Goal: Contribute content: Add original content to the website for others to see

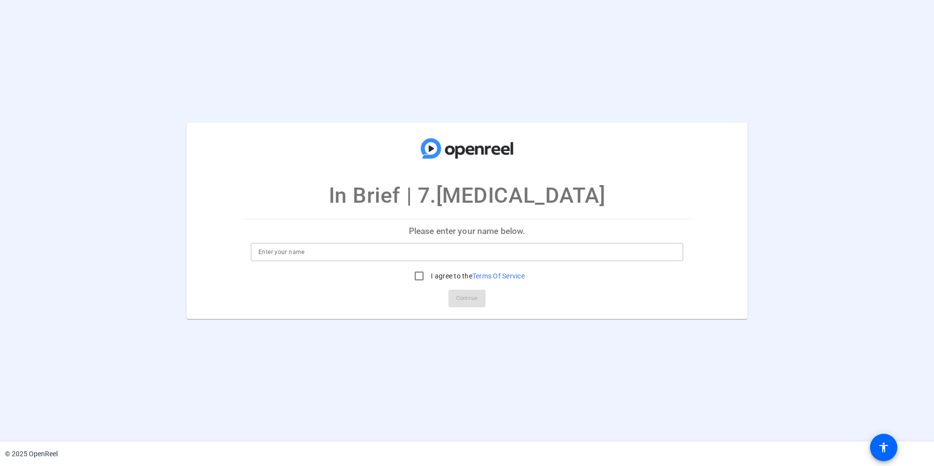
click at [368, 256] on input at bounding box center [466, 252] width 417 height 12
type input "[PERSON_NAME]"
click at [416, 279] on input "I agree to the Terms Of Service" at bounding box center [419, 276] width 20 height 20
checkbox input "true"
click at [469, 299] on span "Continue" at bounding box center [466, 298] width 21 height 15
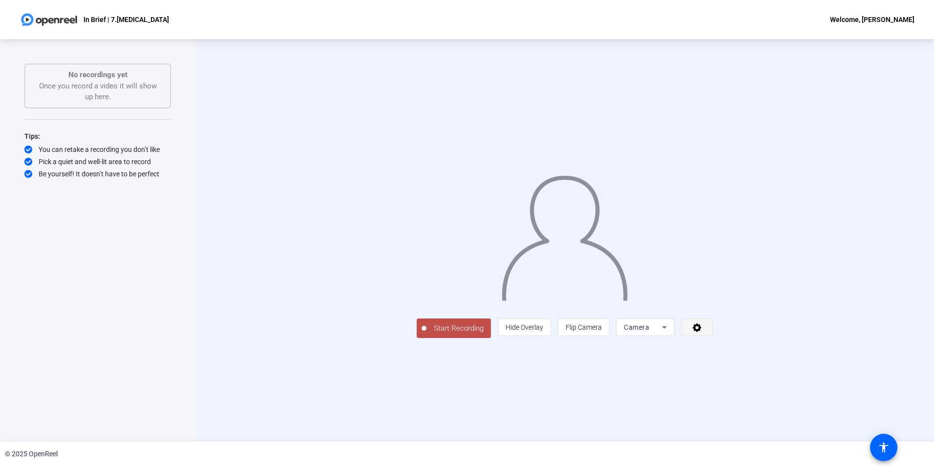
click at [701, 332] on icon at bounding box center [697, 327] width 9 height 9
click at [824, 397] on div at bounding box center [467, 233] width 934 height 466
click at [543, 331] on span "Hide Overlay" at bounding box center [525, 327] width 38 height 8
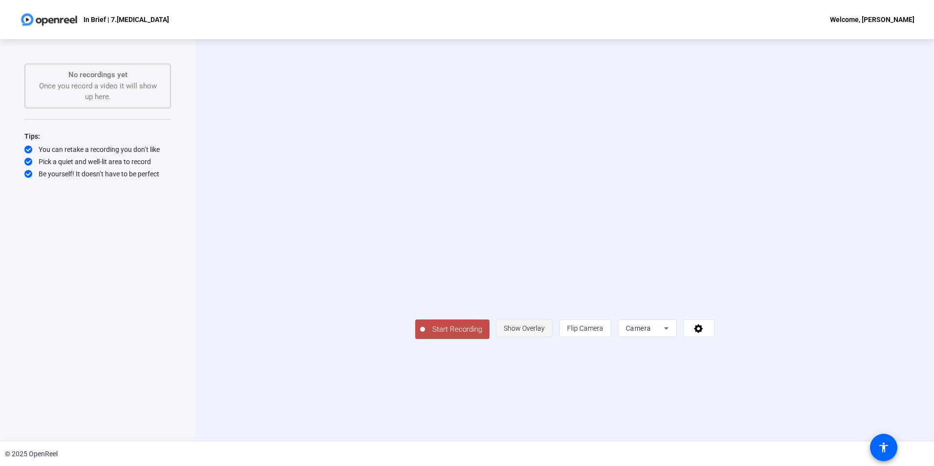
click at [545, 332] on span "Show Overlay" at bounding box center [524, 328] width 41 height 8
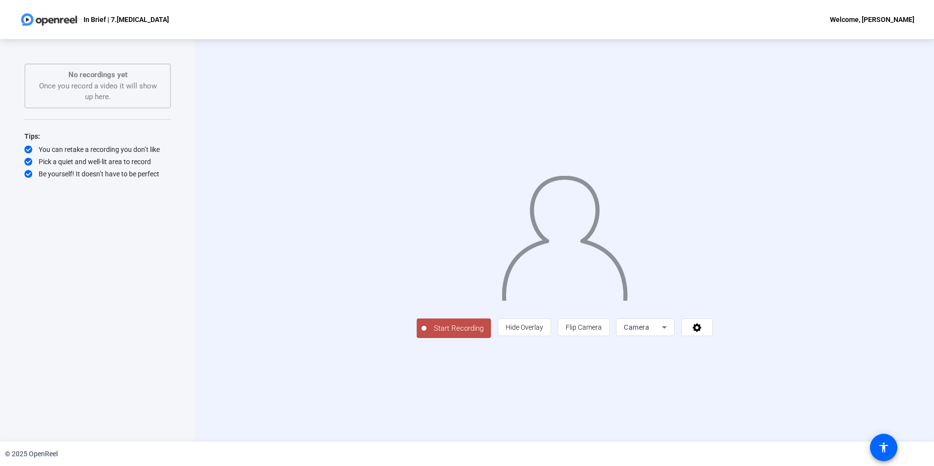
click at [667, 329] on icon at bounding box center [664, 327] width 5 height 2
click at [787, 397] on div at bounding box center [467, 233] width 934 height 466
click at [701, 332] on icon at bounding box center [697, 327] width 9 height 9
click at [857, 389] on div at bounding box center [467, 233] width 934 height 466
click at [426, 334] on span "Start Recording" at bounding box center [458, 328] width 64 height 11
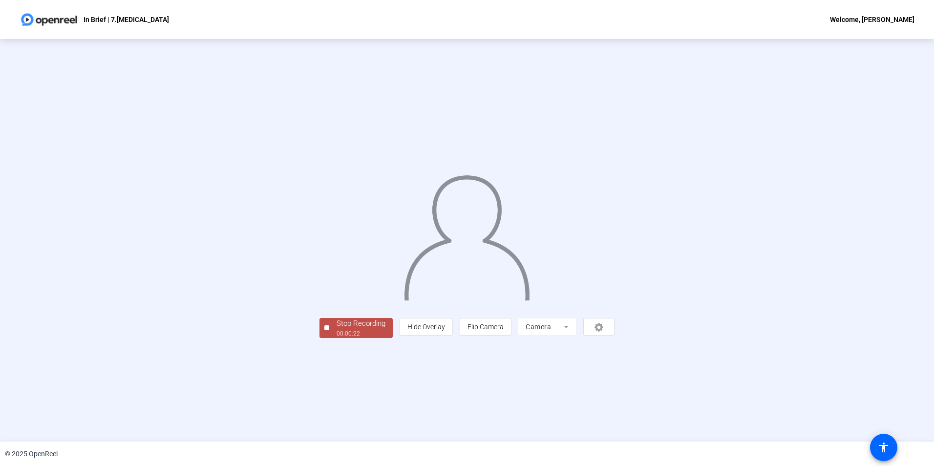
click at [337, 338] on div "00:00:22" at bounding box center [361, 333] width 49 height 9
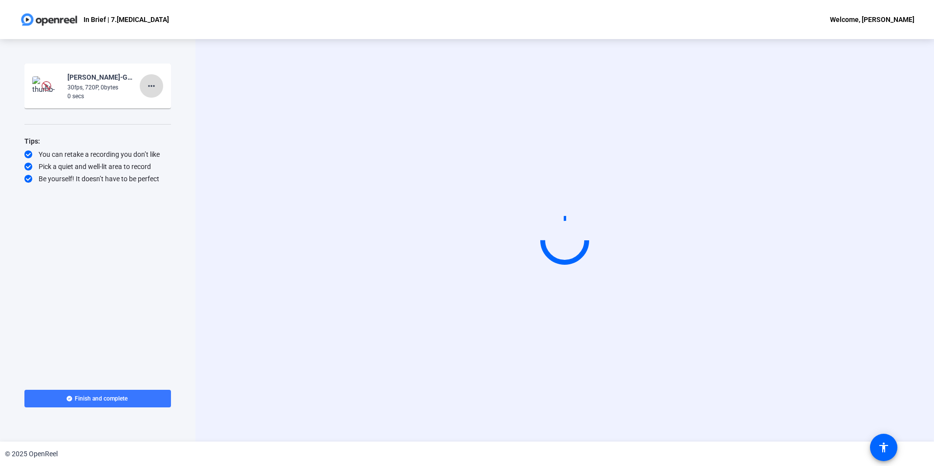
click at [156, 85] on mat-icon "more_horiz" at bounding box center [152, 86] width 12 height 12
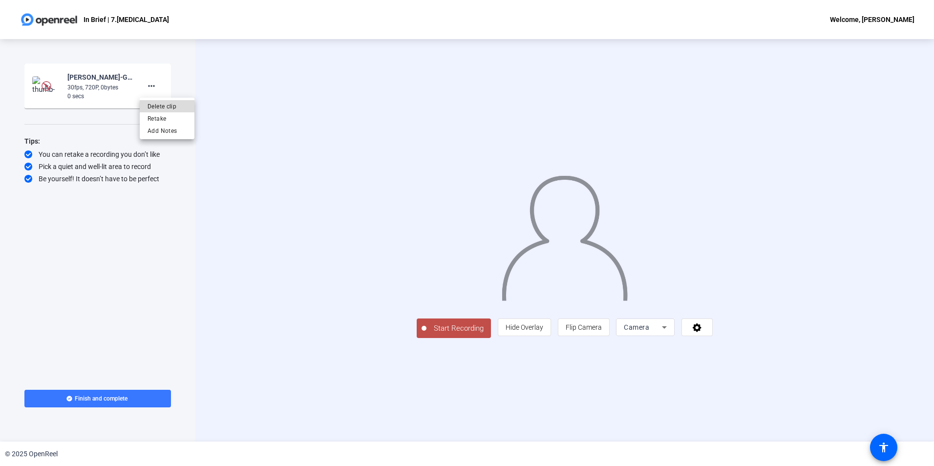
click at [164, 104] on span "Delete clip" at bounding box center [167, 107] width 39 height 12
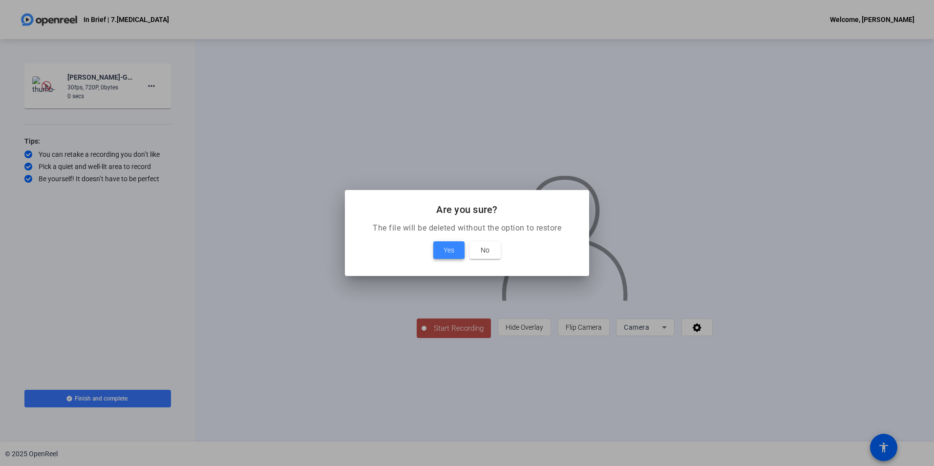
click at [456, 251] on span at bounding box center [448, 249] width 31 height 23
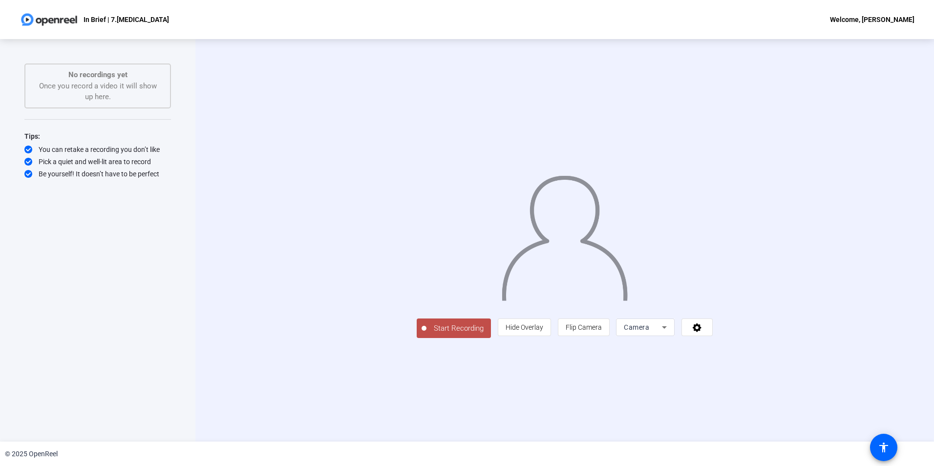
click at [426, 334] on span "Start Recording" at bounding box center [458, 328] width 64 height 11
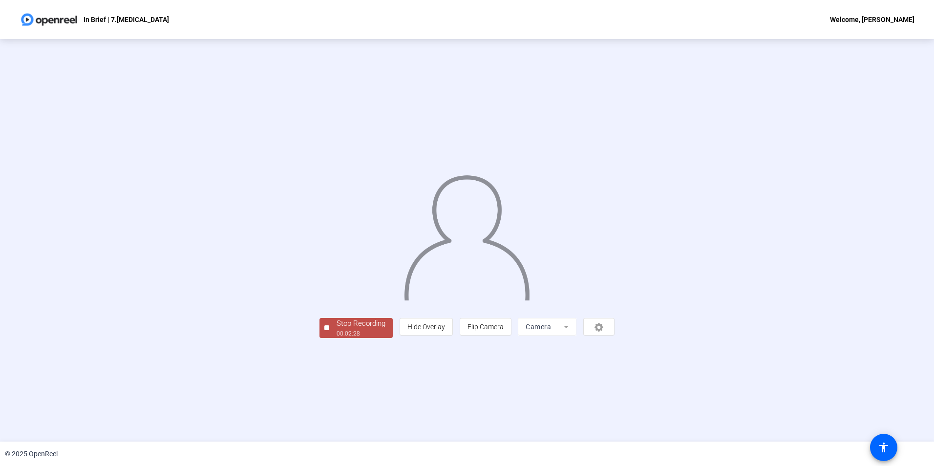
click at [337, 329] on div "Stop Recording" at bounding box center [361, 323] width 49 height 11
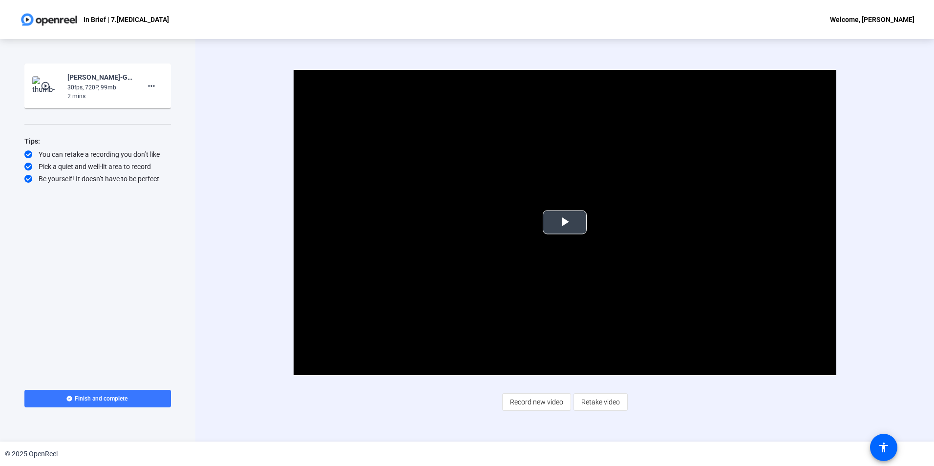
click at [565, 222] on span "Video Player" at bounding box center [565, 222] width 0 height 0
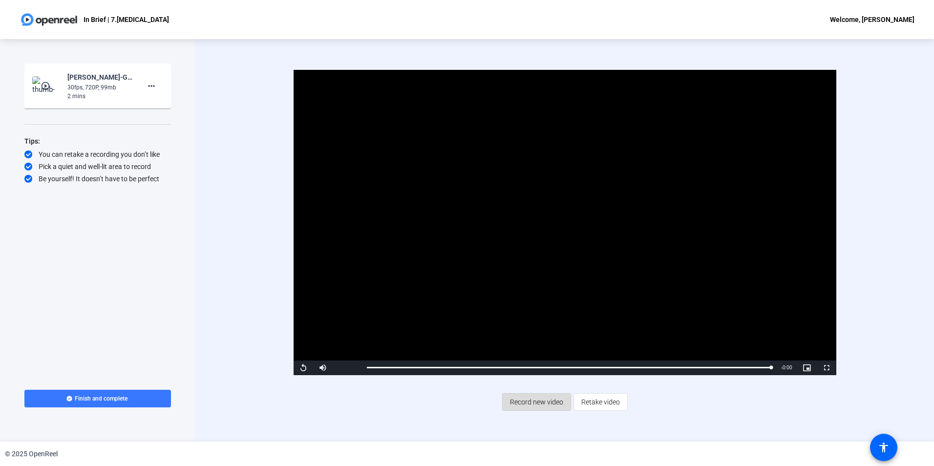
click at [539, 401] on span "Record new video" at bounding box center [536, 402] width 53 height 19
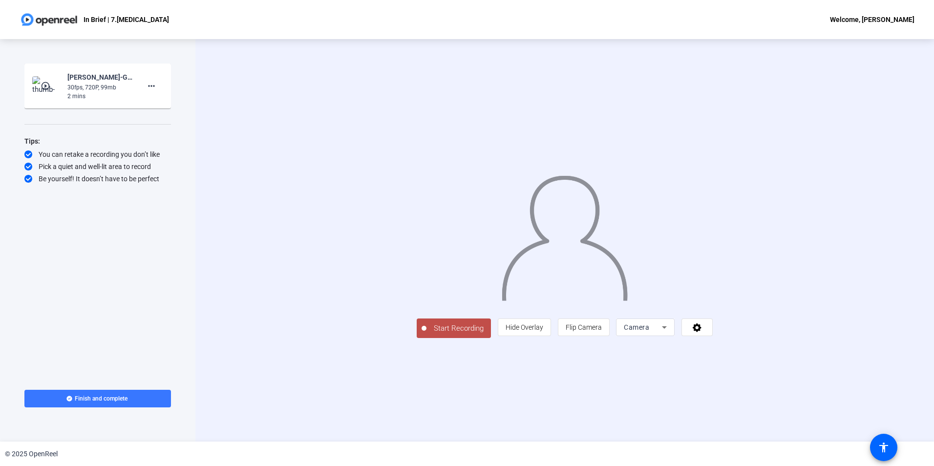
click at [426, 334] on span "Start Recording" at bounding box center [458, 328] width 64 height 11
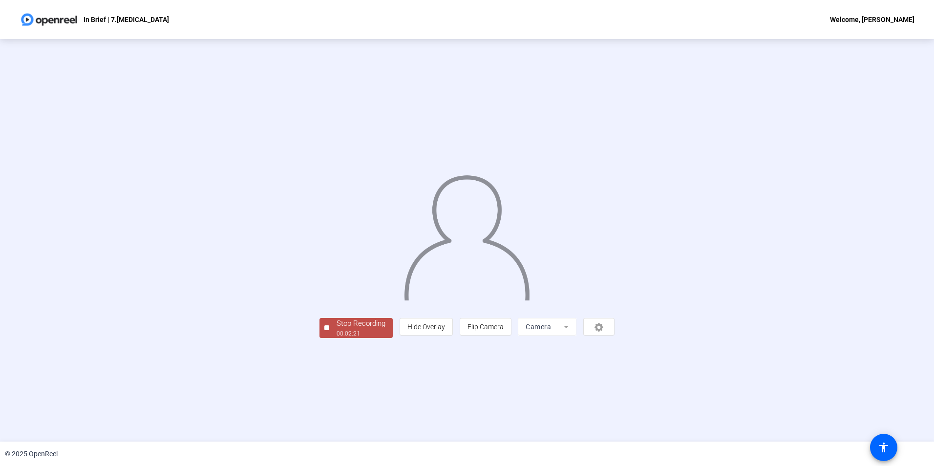
click at [337, 329] on div "Stop Recording" at bounding box center [361, 323] width 49 height 11
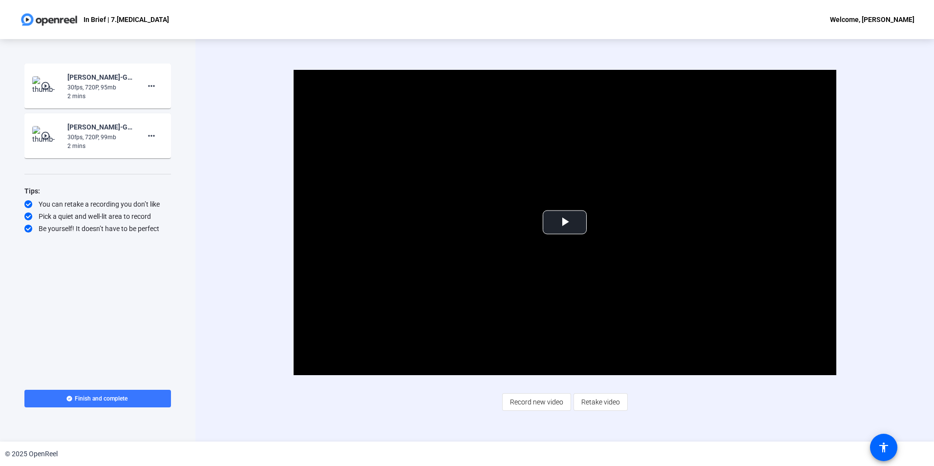
click at [84, 146] on div "2 mins" at bounding box center [99, 146] width 65 height 9
click at [565, 222] on span "Video Player" at bounding box center [565, 222] width 0 height 0
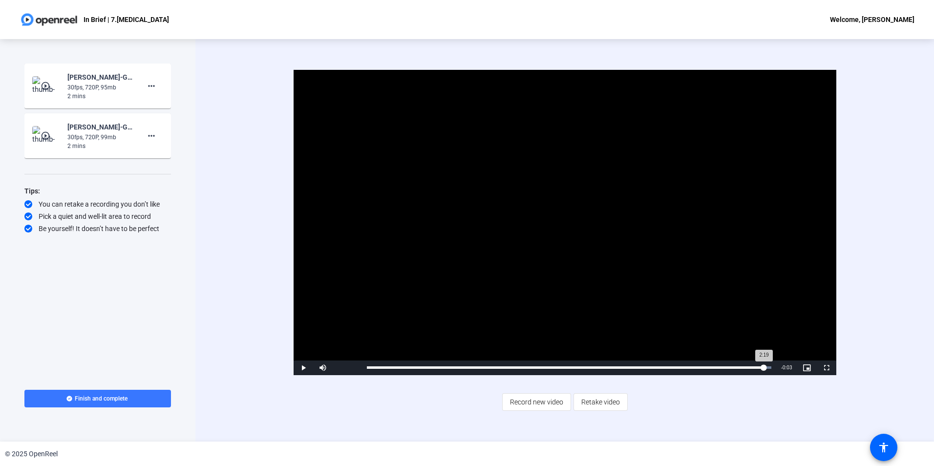
drag, startPoint x: 771, startPoint y: 367, endPoint x: 762, endPoint y: 367, distance: 8.8
click at [762, 367] on div "2:19" at bounding box center [565, 367] width 397 height 2
click at [154, 84] on mat-icon "more_horiz" at bounding box center [152, 86] width 12 height 12
click at [170, 104] on span "Delete clip" at bounding box center [167, 107] width 39 height 12
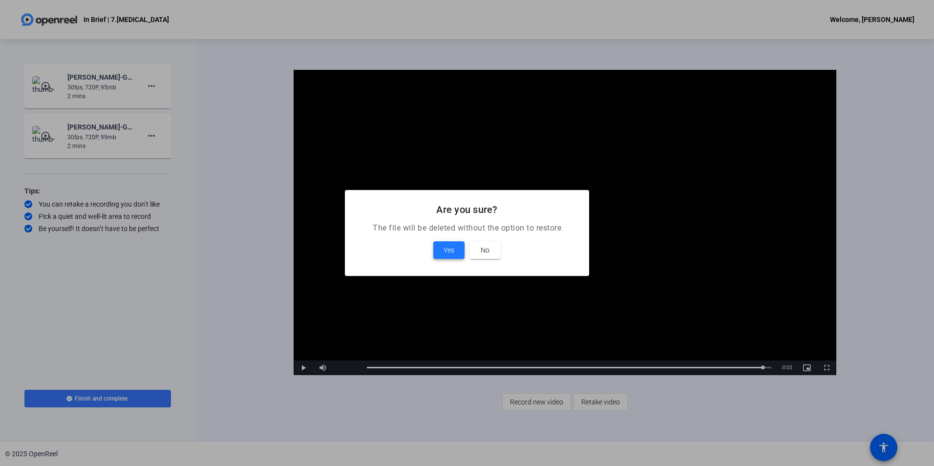
click at [447, 250] on span "Yes" at bounding box center [449, 250] width 11 height 12
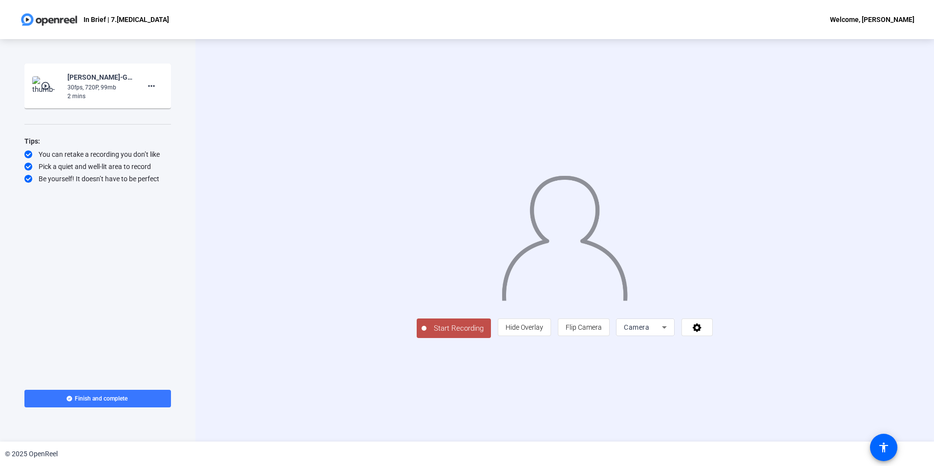
click at [426, 334] on span "Start Recording" at bounding box center [458, 328] width 64 height 11
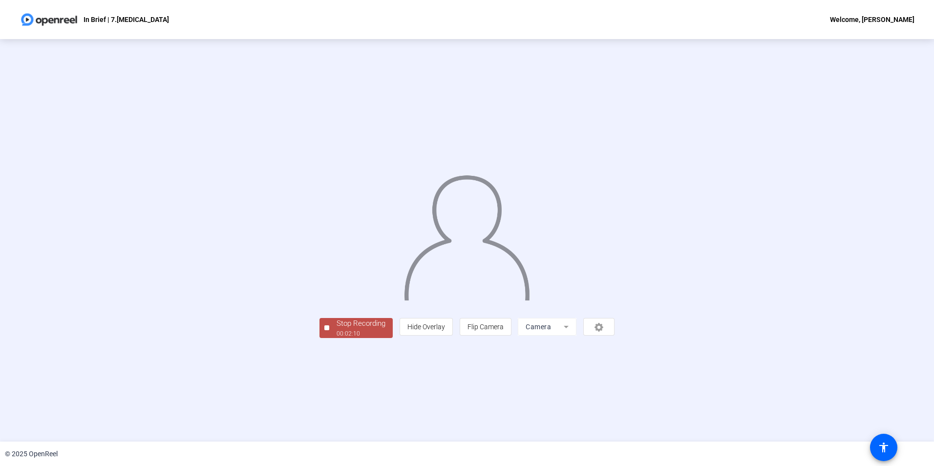
click at [337, 329] on div "Stop Recording" at bounding box center [361, 323] width 49 height 11
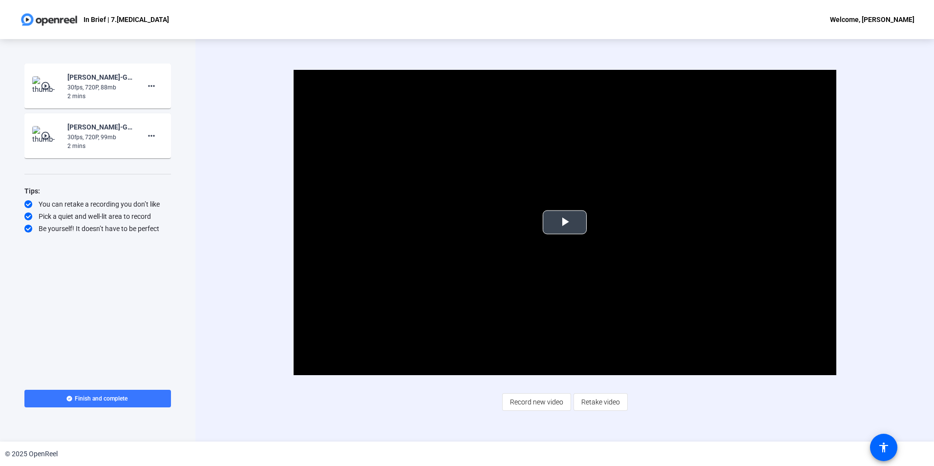
click at [565, 222] on span "Video Player" at bounding box center [565, 222] width 0 height 0
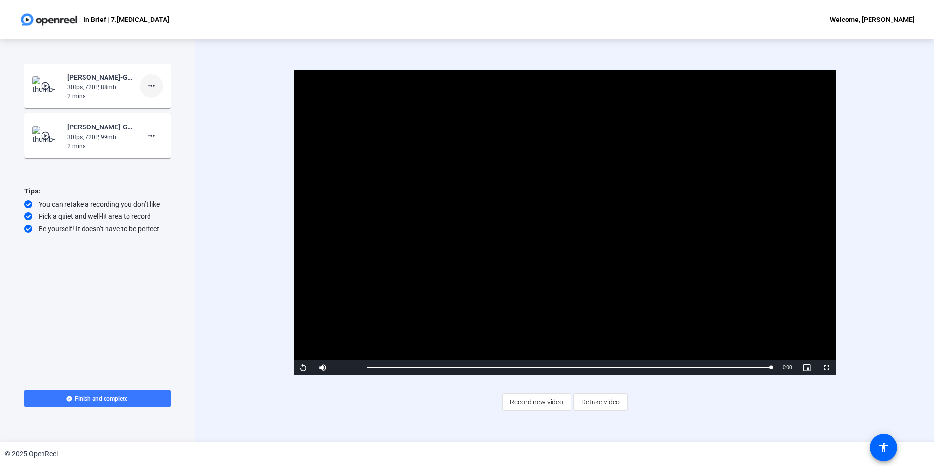
click at [152, 85] on mat-icon "more_horiz" at bounding box center [152, 86] width 12 height 12
click at [82, 85] on div at bounding box center [467, 233] width 934 height 466
click at [96, 128] on div "Amelia Shoemark-Guidelines in brief-In Brief - 7.Primary Ciliary Dyskinesia-175…" at bounding box center [99, 127] width 65 height 12
click at [96, 399] on span "Finish and complete" at bounding box center [101, 399] width 53 height 8
